Goal: Transaction & Acquisition: Purchase product/service

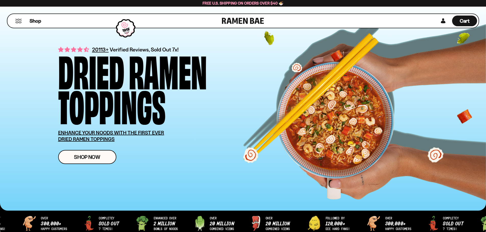
click at [19, 23] on div "Shop" at bounding box center [115, 21] width 213 height 14
click at [17, 19] on button "Mobile Menu Trigger" at bounding box center [18, 21] width 7 height 4
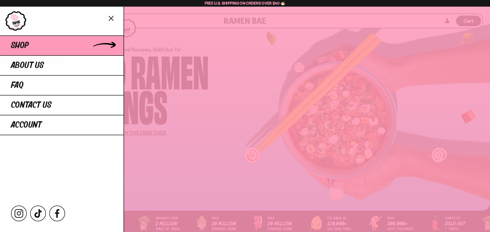
click at [36, 50] on link "Shop" at bounding box center [61, 45] width 123 height 20
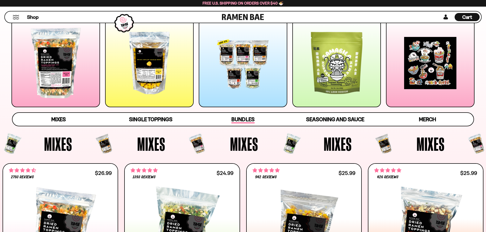
click at [247, 120] on span "Bundles" at bounding box center [242, 119] width 23 height 7
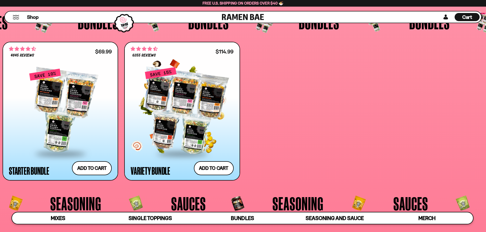
scroll to position [1272, 0]
